Goal: Transaction & Acquisition: Download file/media

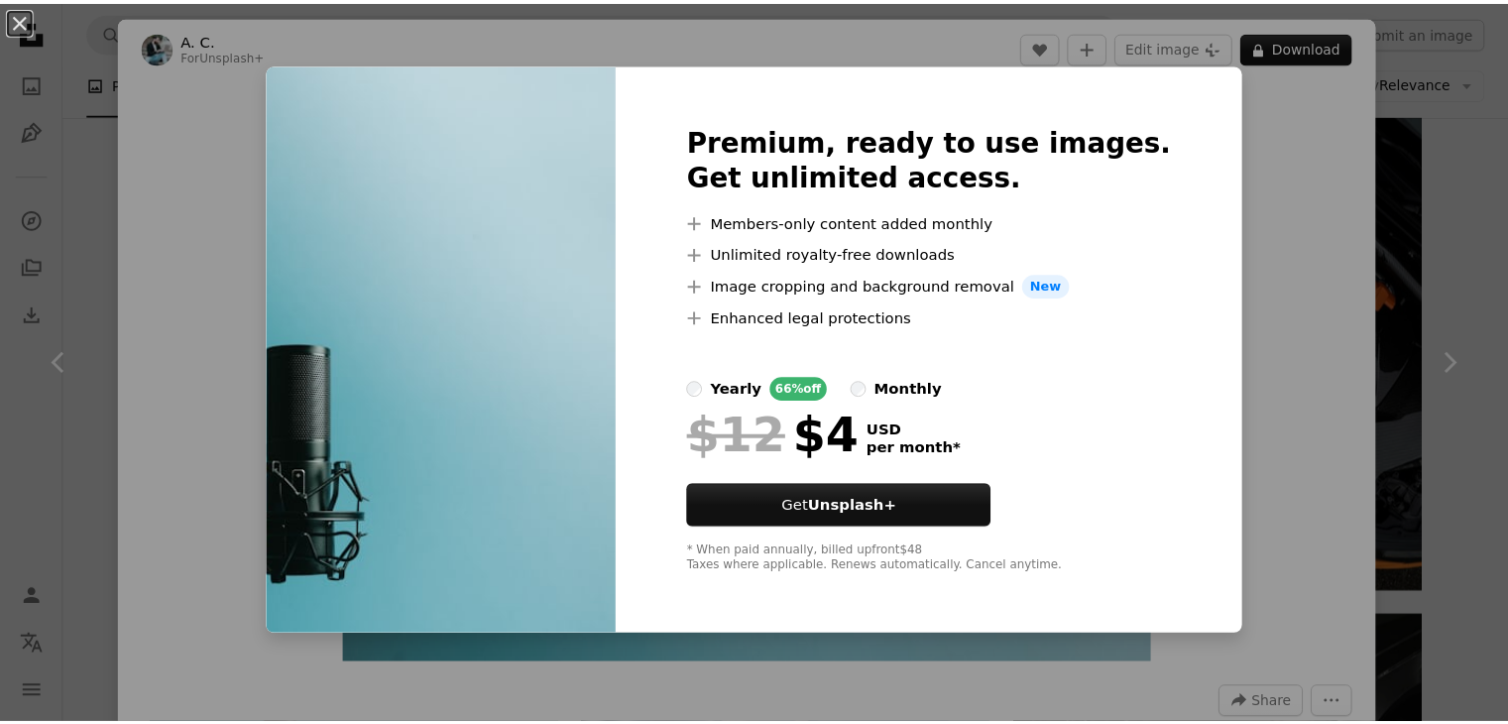
scroll to position [10058, 0]
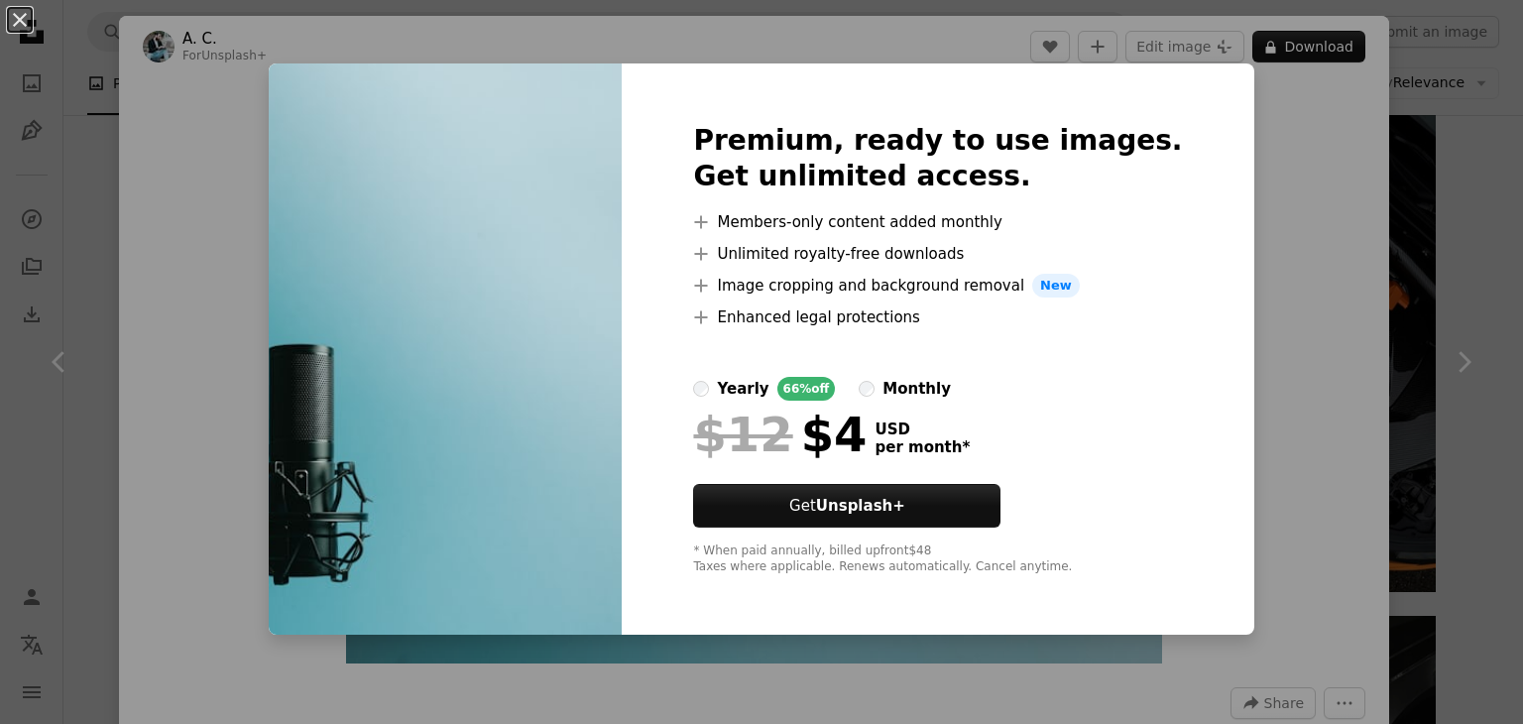
click at [56, 63] on div "An X shape Premium, ready to use images. Get unlimited access. A plus sign Memb…" at bounding box center [761, 362] width 1523 height 724
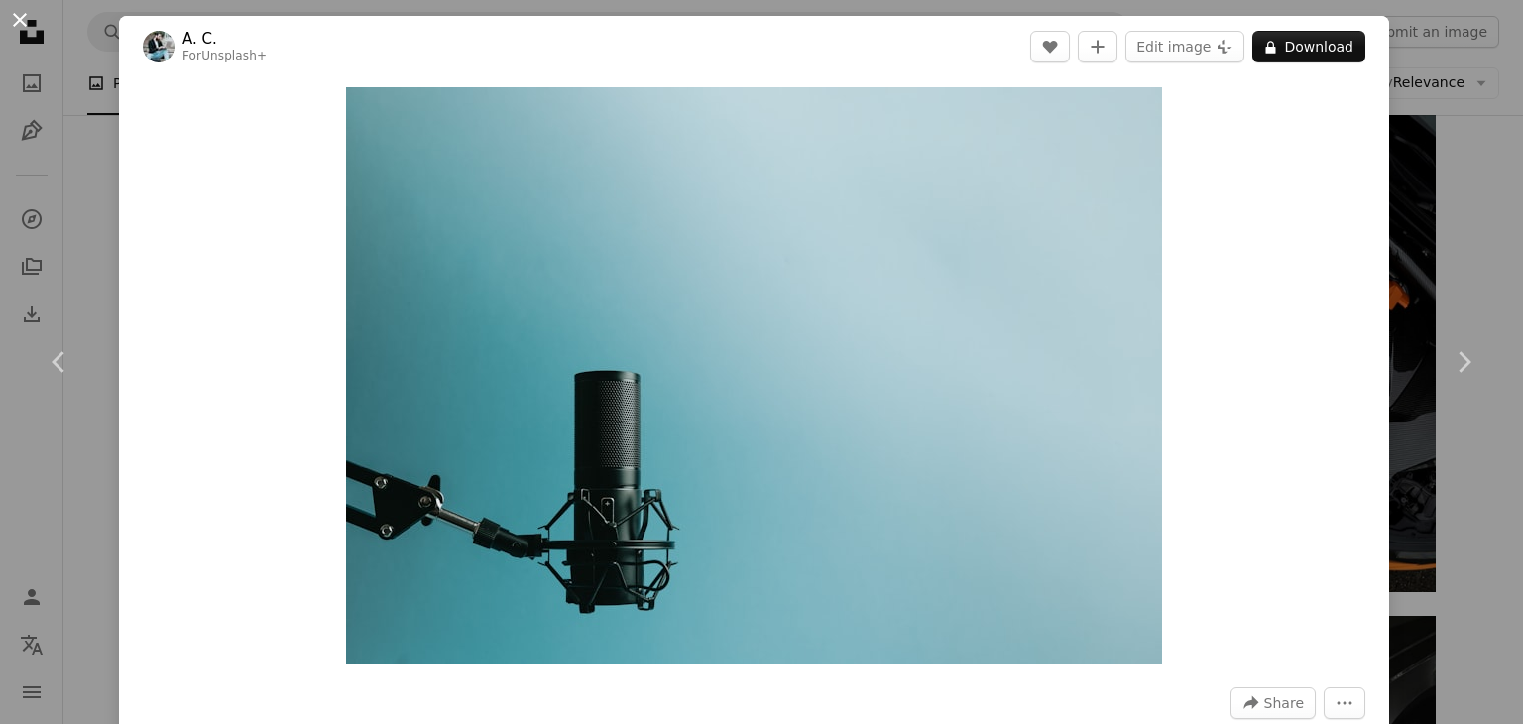
click at [24, 23] on button "An X shape" at bounding box center [20, 20] width 24 height 24
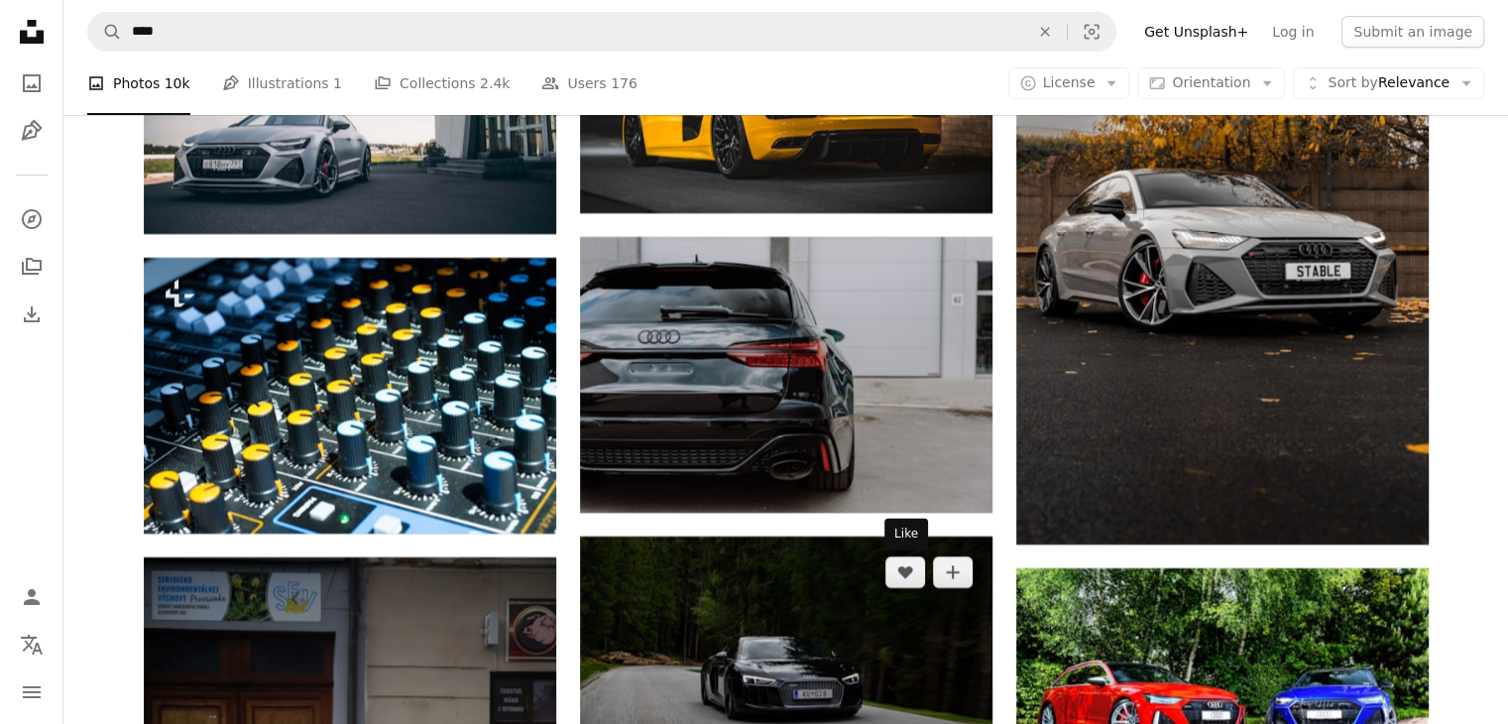
scroll to position [15016, 0]
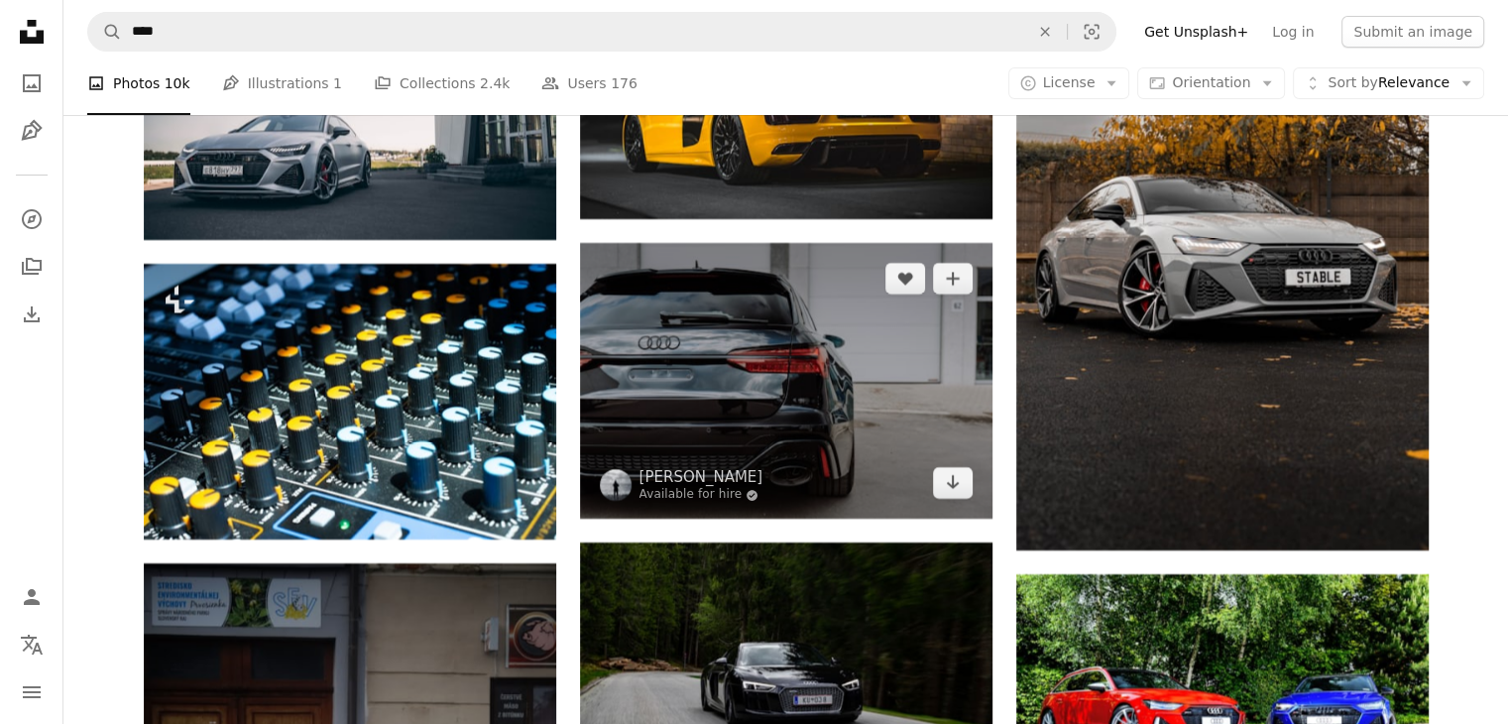
click at [877, 417] on img at bounding box center [786, 381] width 412 height 276
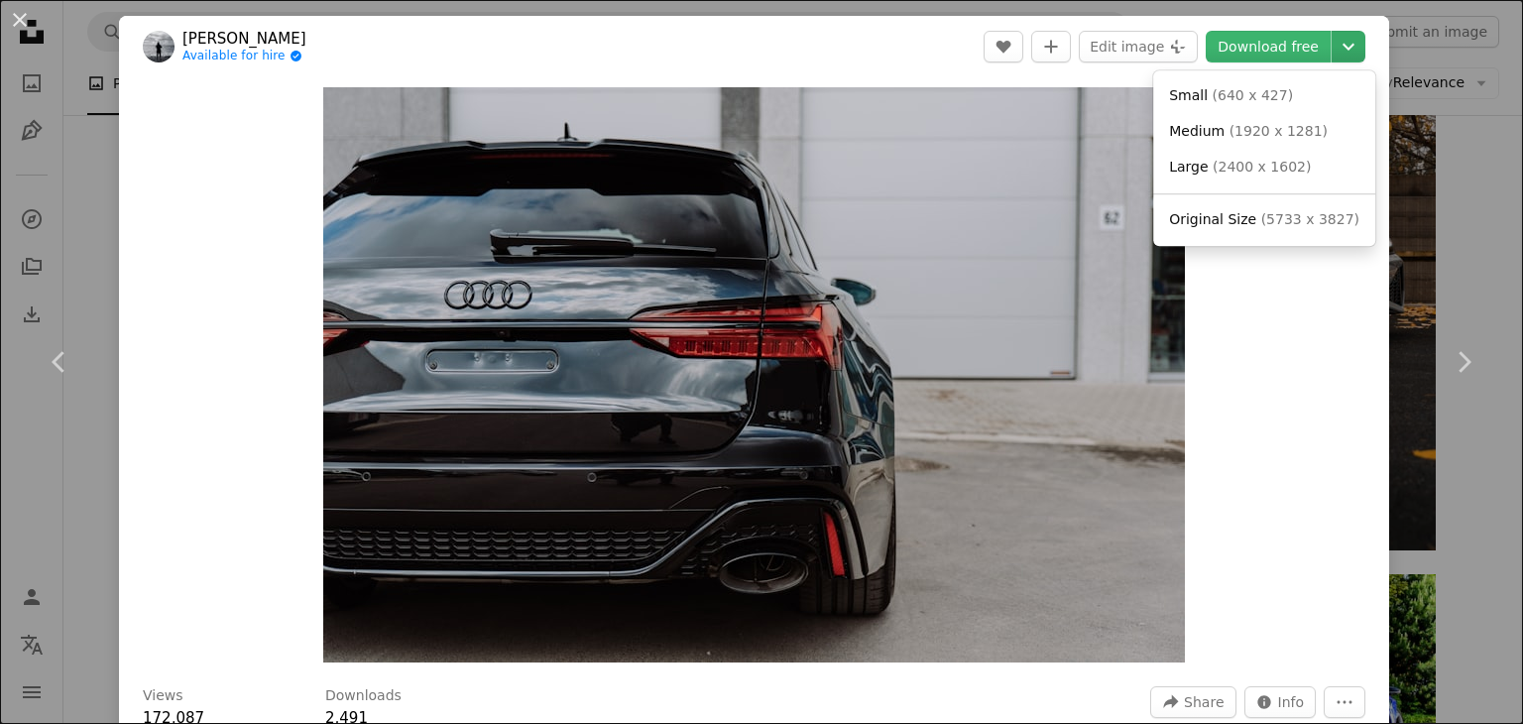
click at [1333, 53] on icon "Chevron down" at bounding box center [1349, 47] width 32 height 24
click at [1302, 137] on span "( 1920 x 1281 )" at bounding box center [1279, 131] width 98 height 16
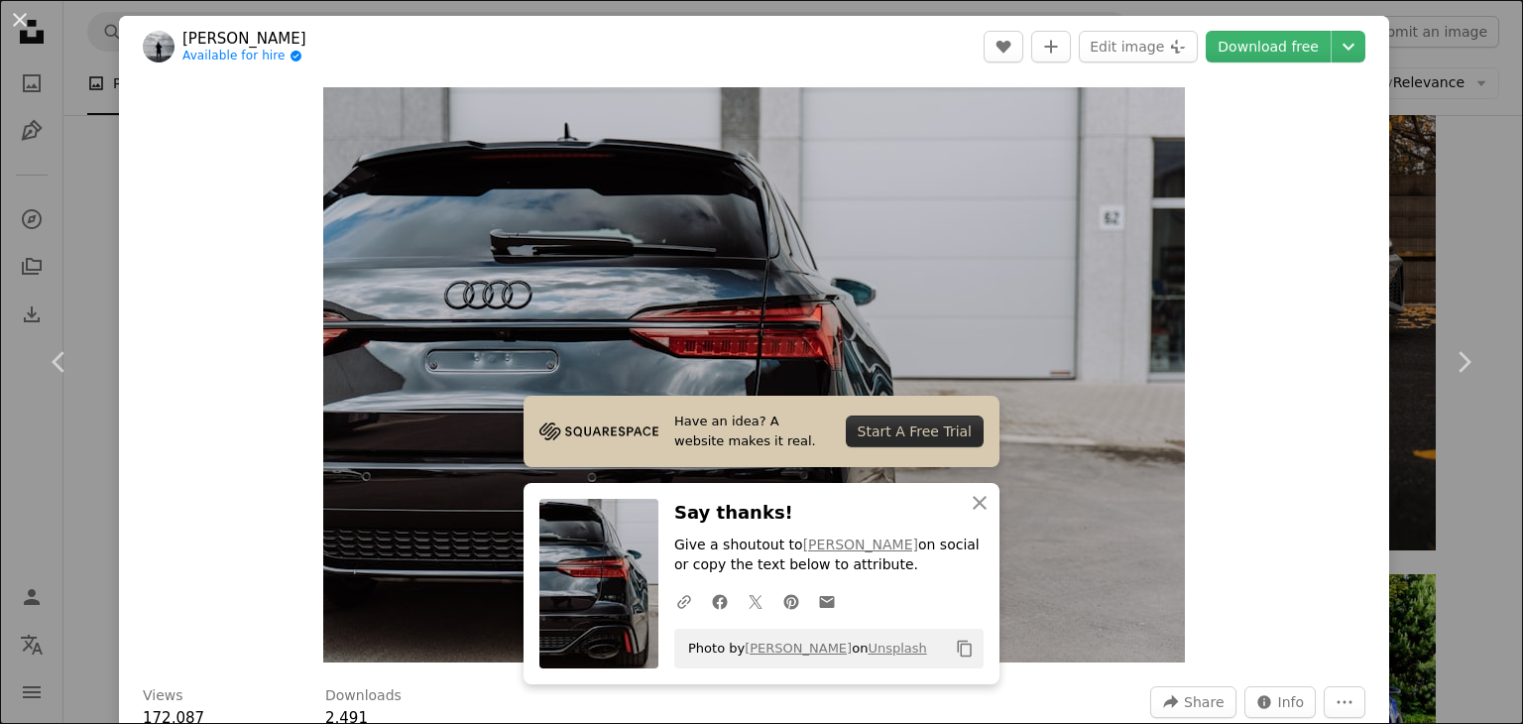
click at [1430, 68] on div "An X shape Chevron left Chevron right [PERSON_NAME] Available for hire A checkm…" at bounding box center [761, 362] width 1523 height 724
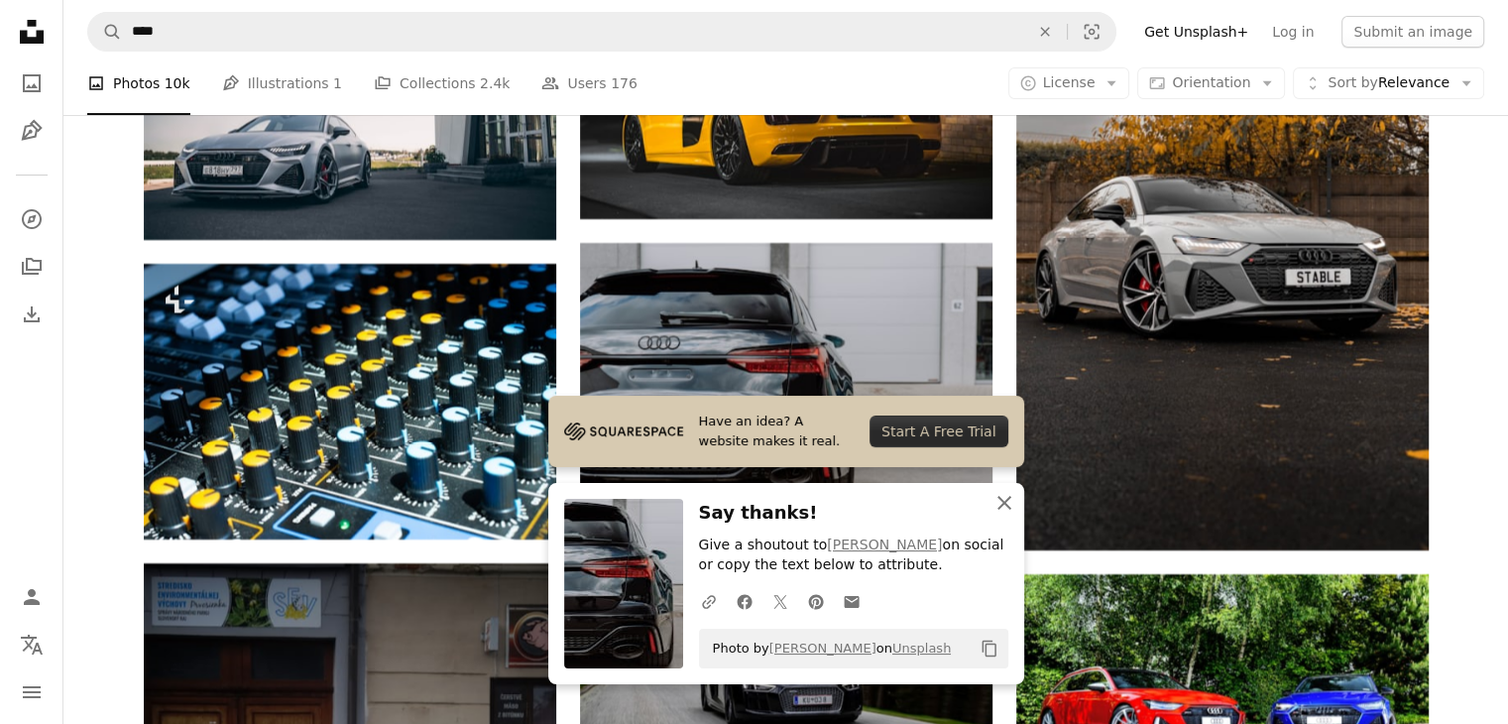
click at [1007, 508] on icon "An X shape" at bounding box center [1005, 503] width 24 height 24
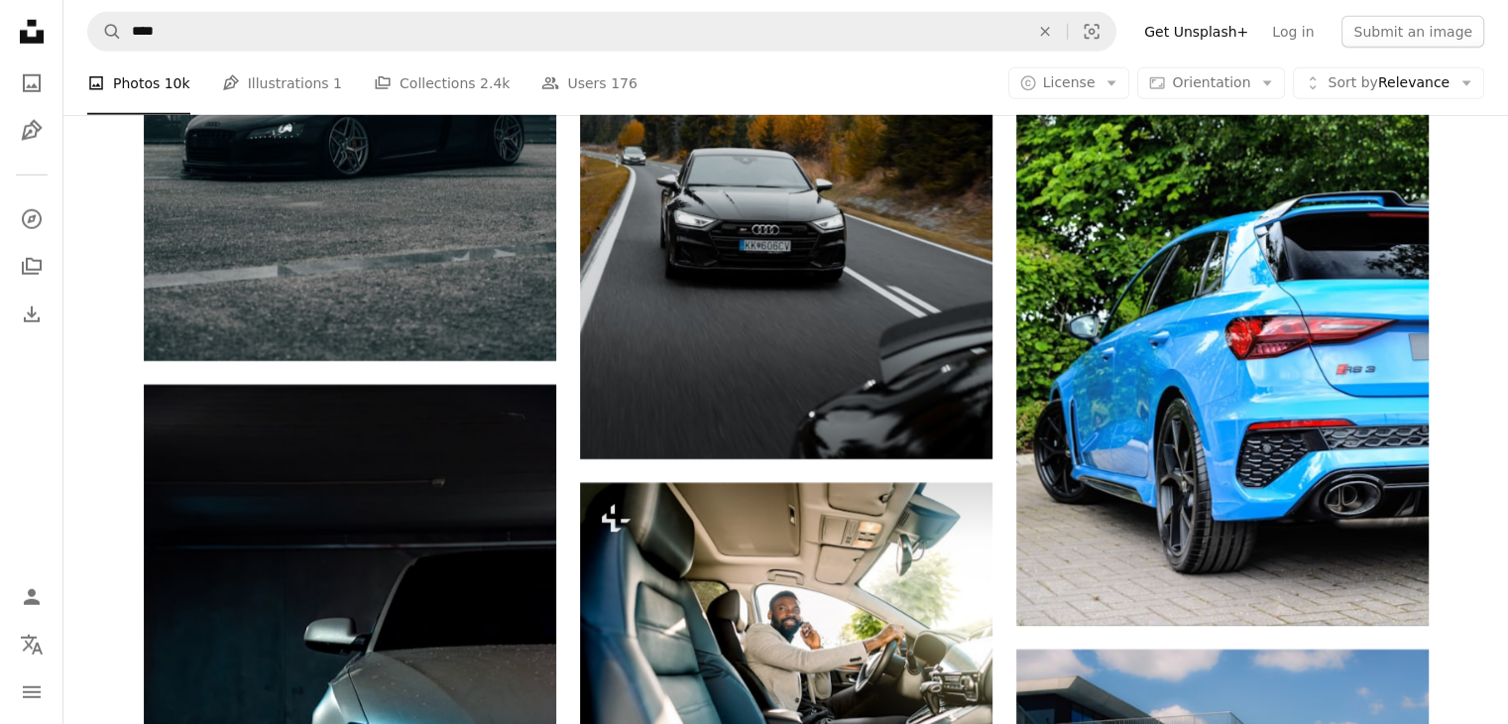
scroll to position [13199, 0]
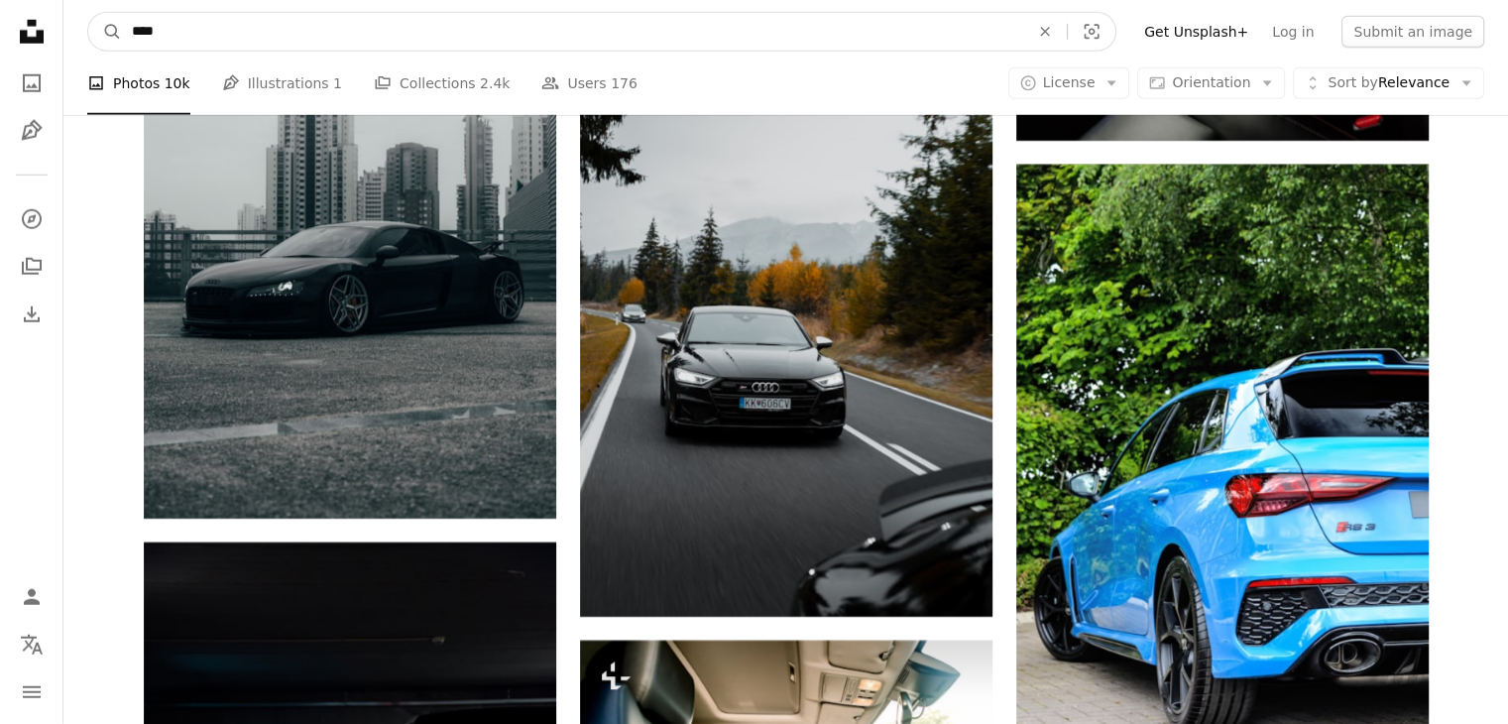
click at [275, 28] on input "****" at bounding box center [572, 32] width 901 height 38
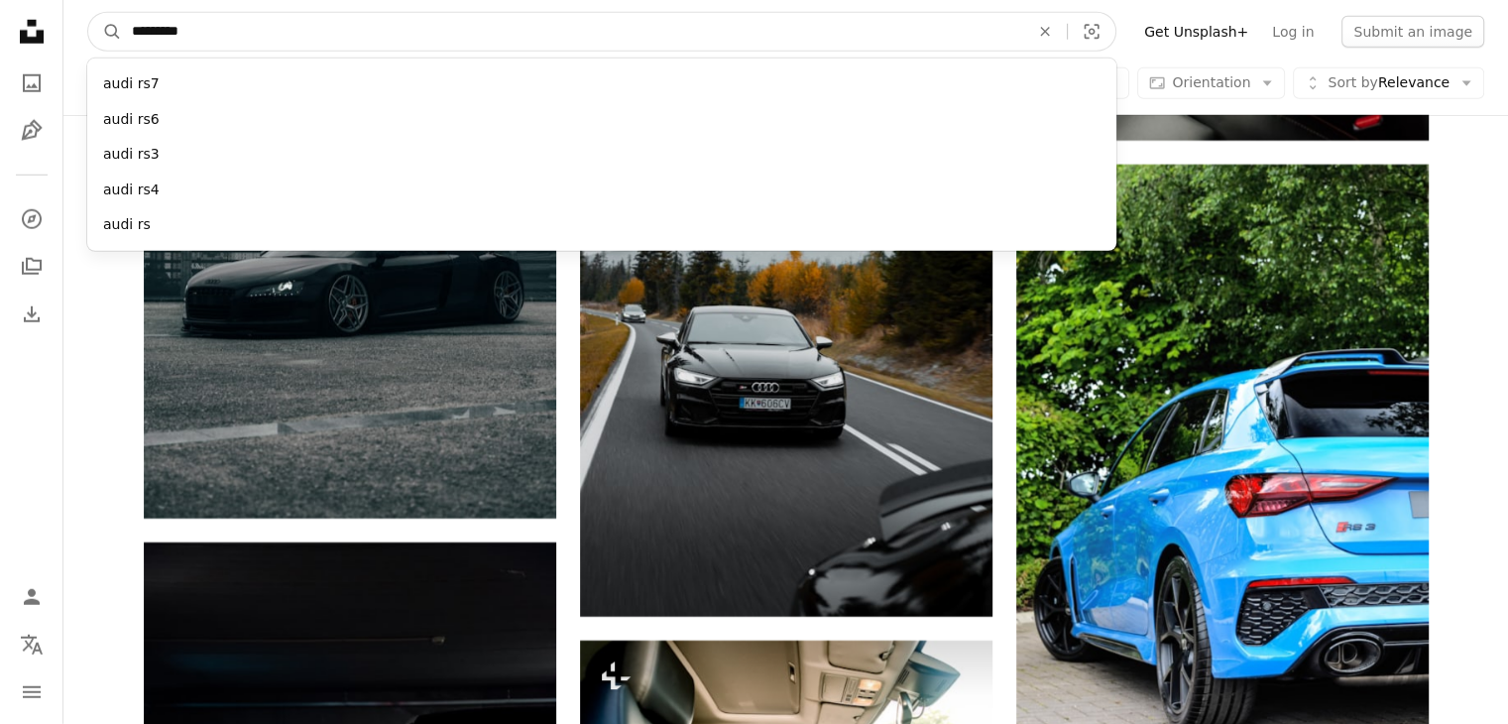
type input "*********"
click at [88, 13] on button "A magnifying glass" at bounding box center [105, 32] width 34 height 38
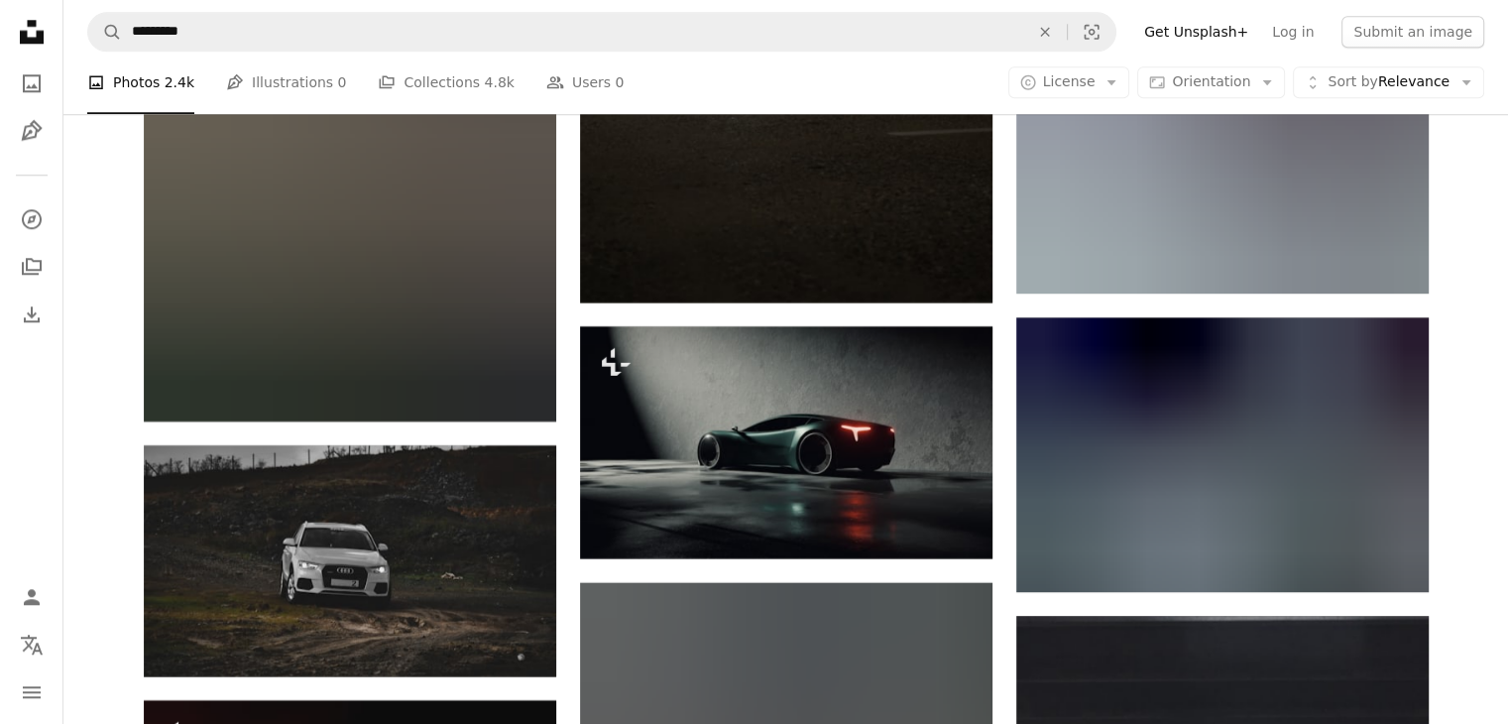
scroll to position [9750, 0]
